Goal: Task Accomplishment & Management: Manage account settings

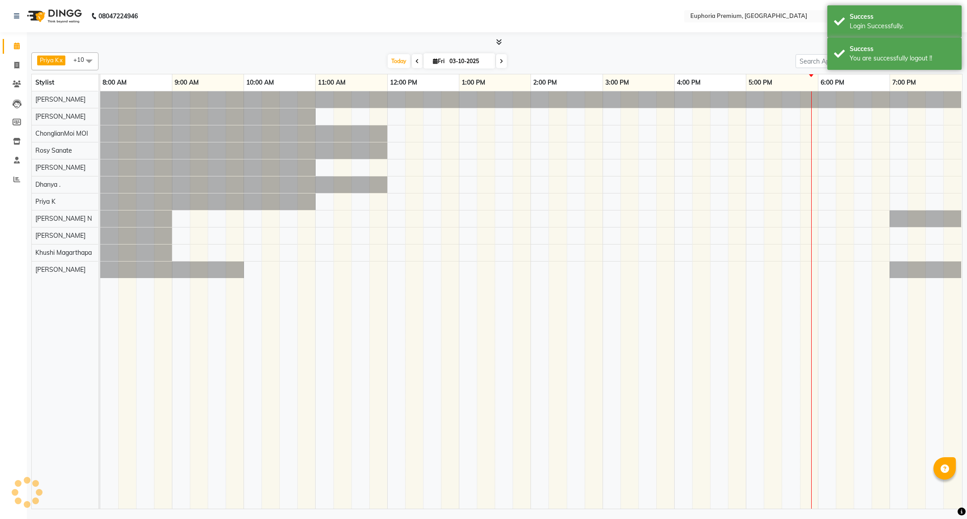
select select "en"
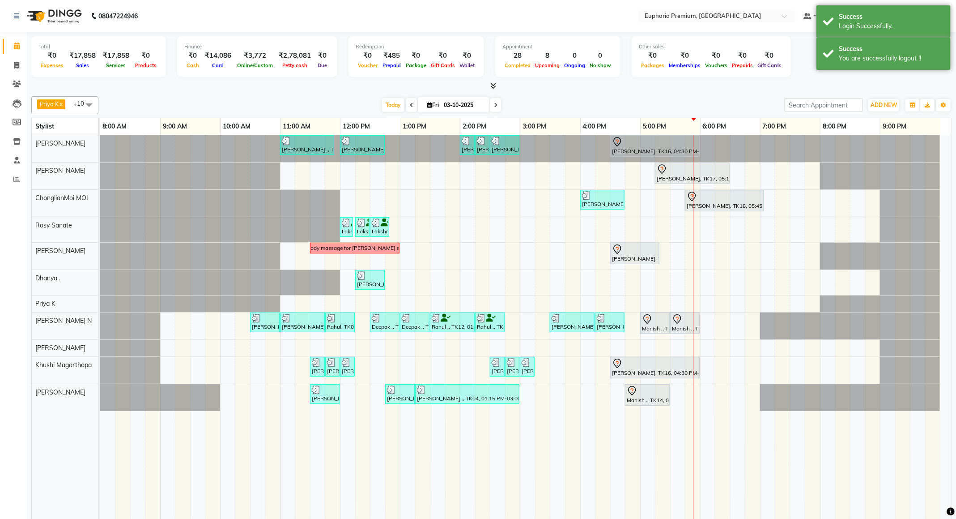
click at [923, 86] on div at bounding box center [491, 85] width 921 height 9
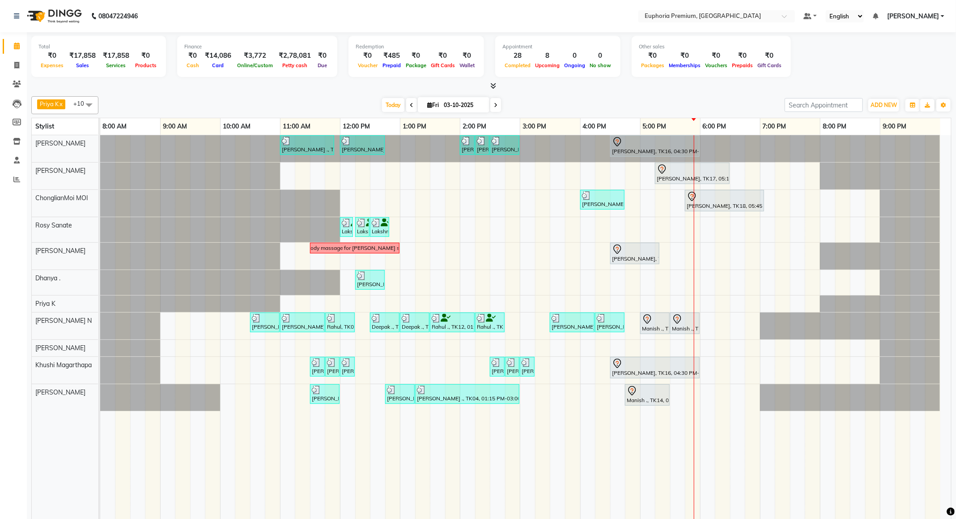
click at [930, 62] on div "Total ₹0 Expenses ₹17,858 Sales ₹17,858 Services ₹0 Products Finance ₹0 Cash ₹1…" at bounding box center [491, 58] width 921 height 44
click at [927, 13] on span "[PERSON_NAME]" at bounding box center [914, 16] width 52 height 9
click at [896, 58] on link "Sign out" at bounding box center [899, 62] width 82 height 14
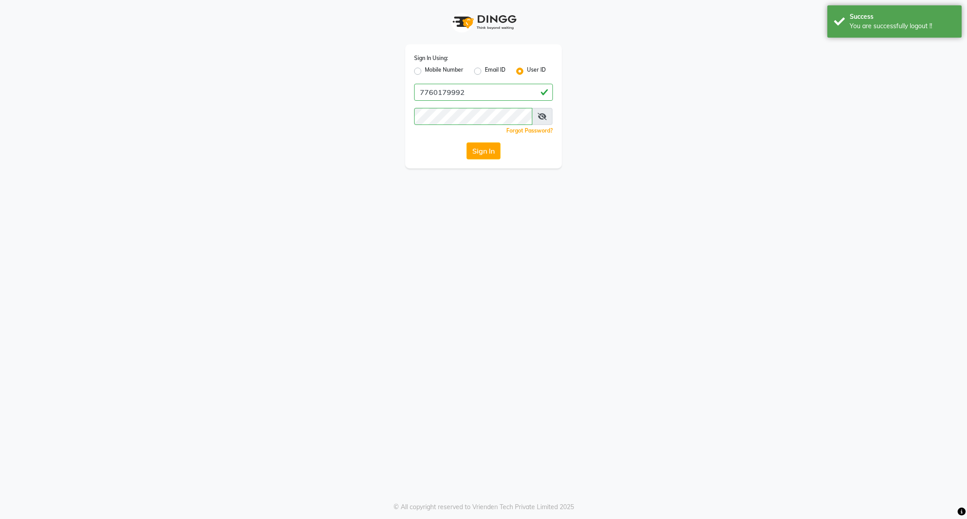
click at [429, 70] on label "Mobile Number" at bounding box center [444, 71] width 38 height 11
click at [429, 70] on input "Mobile Number" at bounding box center [428, 69] width 6 height 6
radio input "true"
radio input "false"
click at [470, 94] on input "Username" at bounding box center [498, 92] width 109 height 17
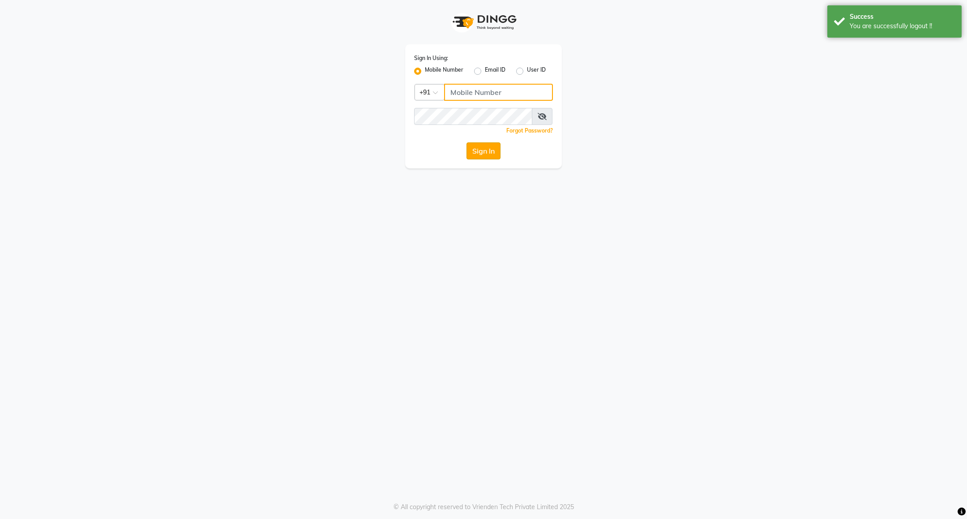
type input "8884568139"
click at [484, 144] on button "Sign In" at bounding box center [483, 150] width 34 height 17
